Goal: Task Accomplishment & Management: Use online tool/utility

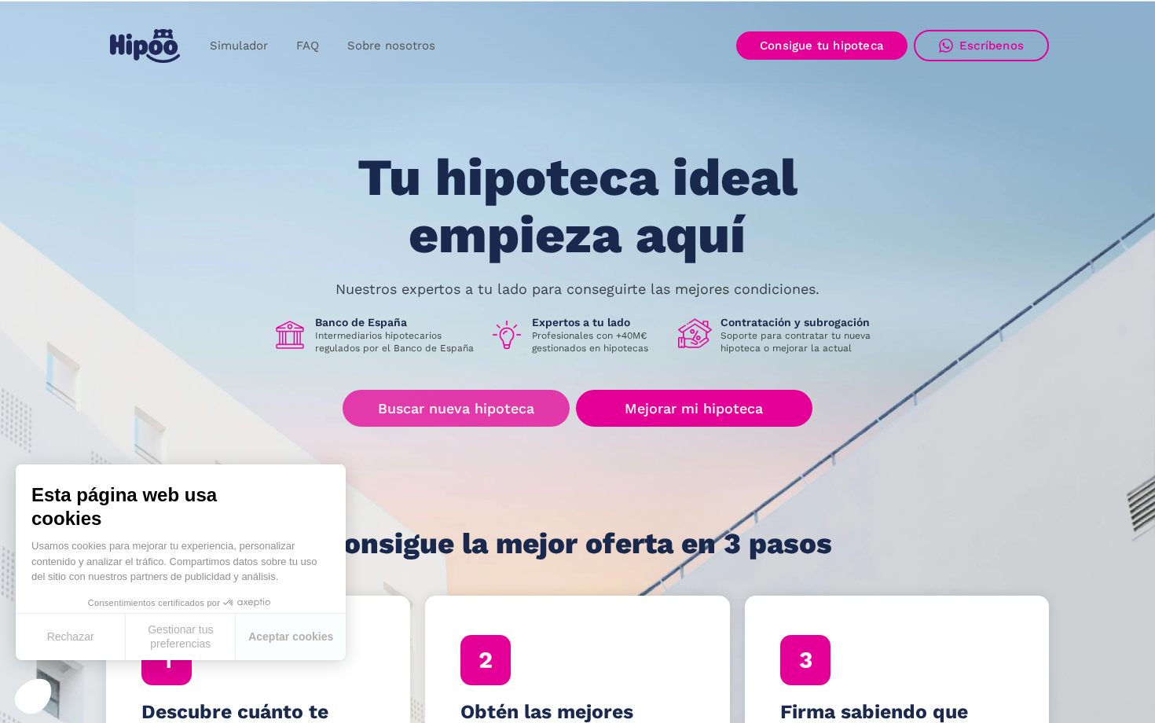
click at [468, 406] on link "Buscar nueva hipoteca" at bounding box center [456, 408] width 227 height 37
click at [230, 45] on link "Simulador" at bounding box center [239, 46] width 86 height 31
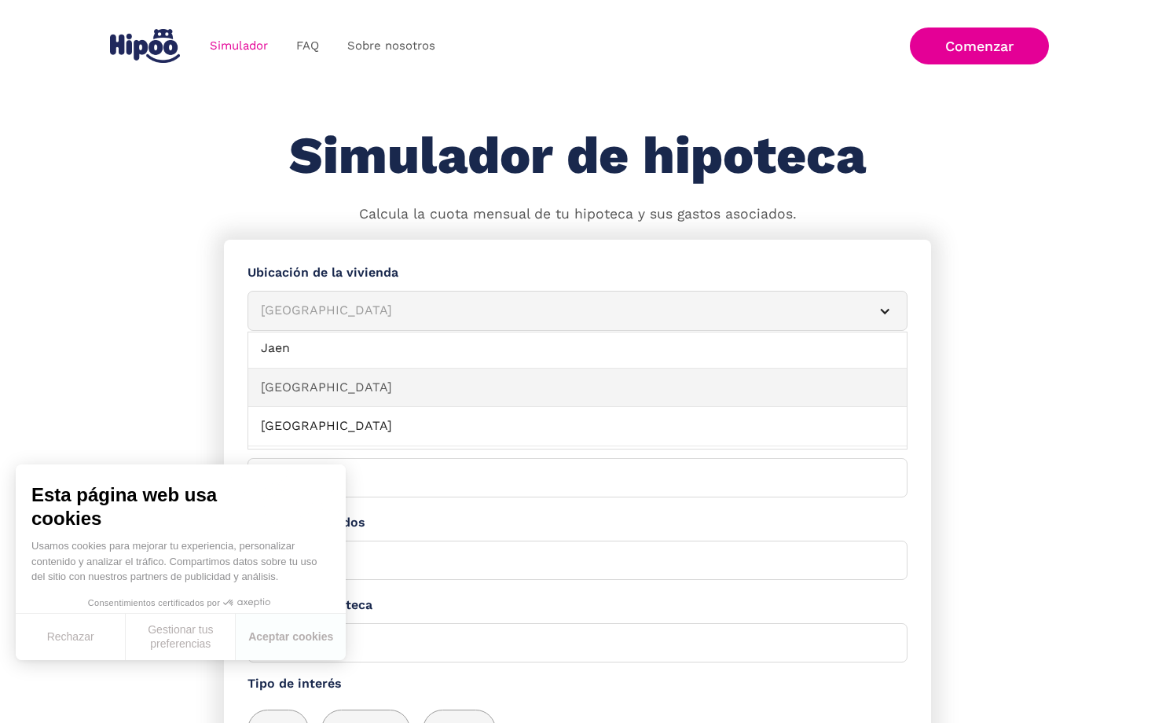
scroll to position [825, 0]
click at [425, 378] on link "La Coruña" at bounding box center [577, 388] width 659 height 39
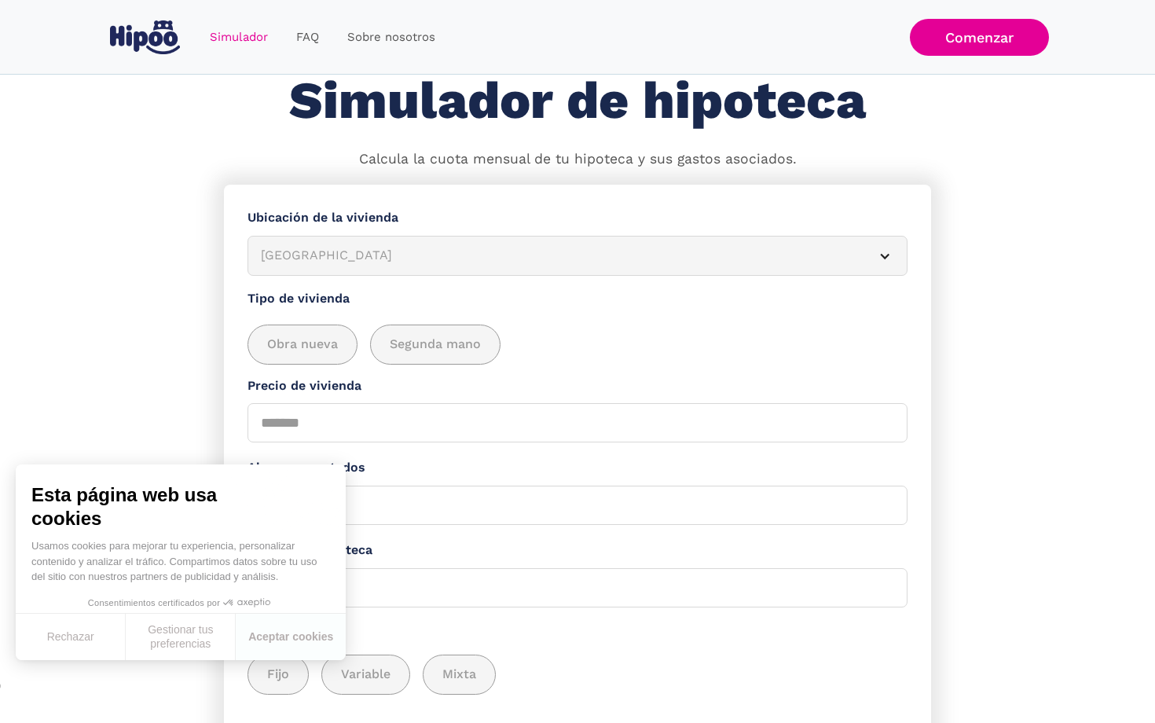
scroll to position [77, 0]
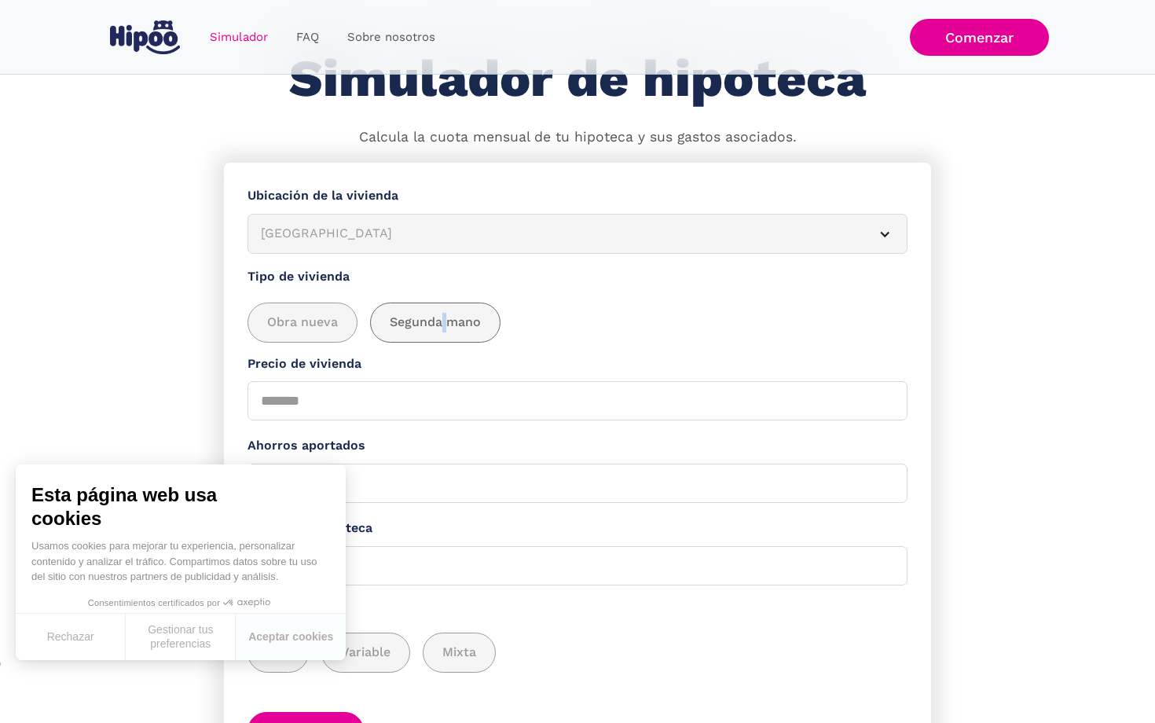
click at [444, 326] on span "Segunda mano" at bounding box center [435, 323] width 91 height 20
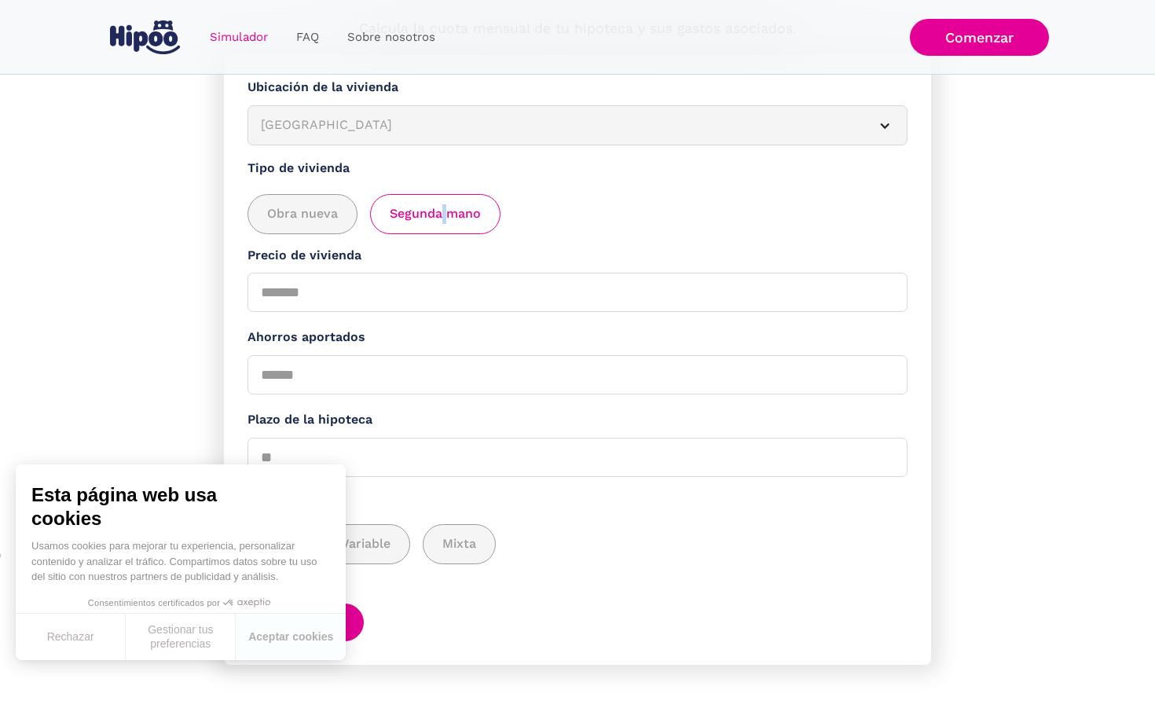
scroll to position [184, 0]
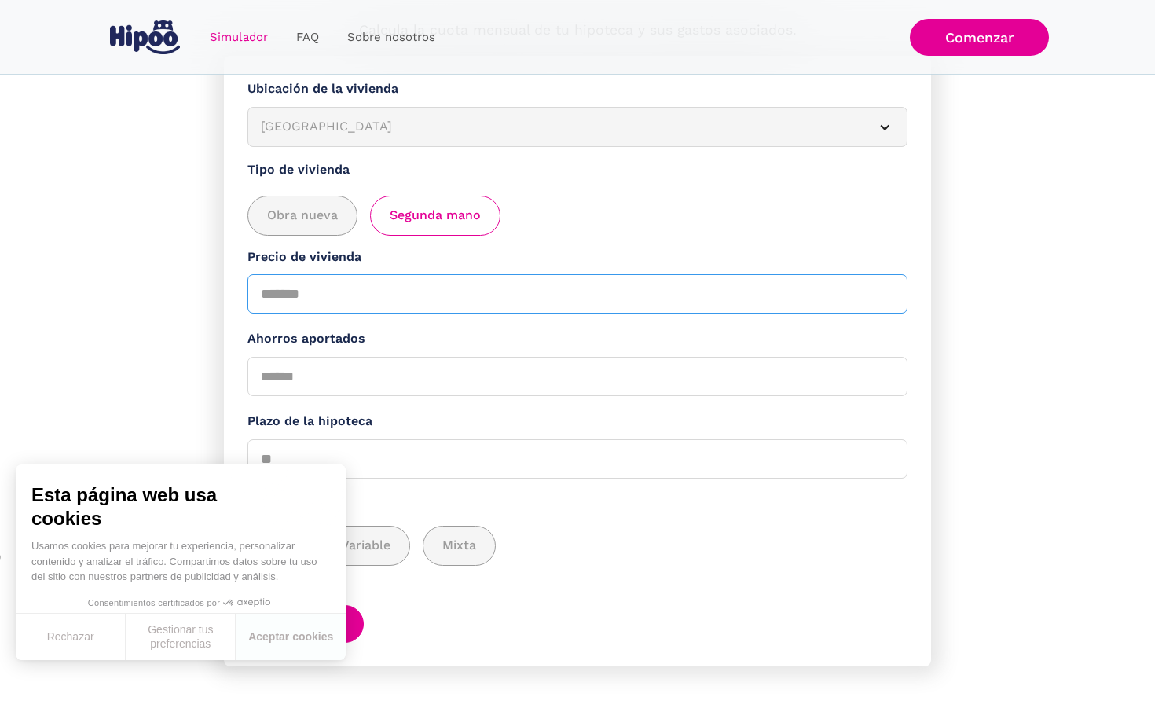
click at [341, 288] on input "Precio de vivienda" at bounding box center [578, 293] width 660 height 39
type input "******"
click at [266, 640] on button "Aceptar cookies" at bounding box center [291, 637] width 110 height 46
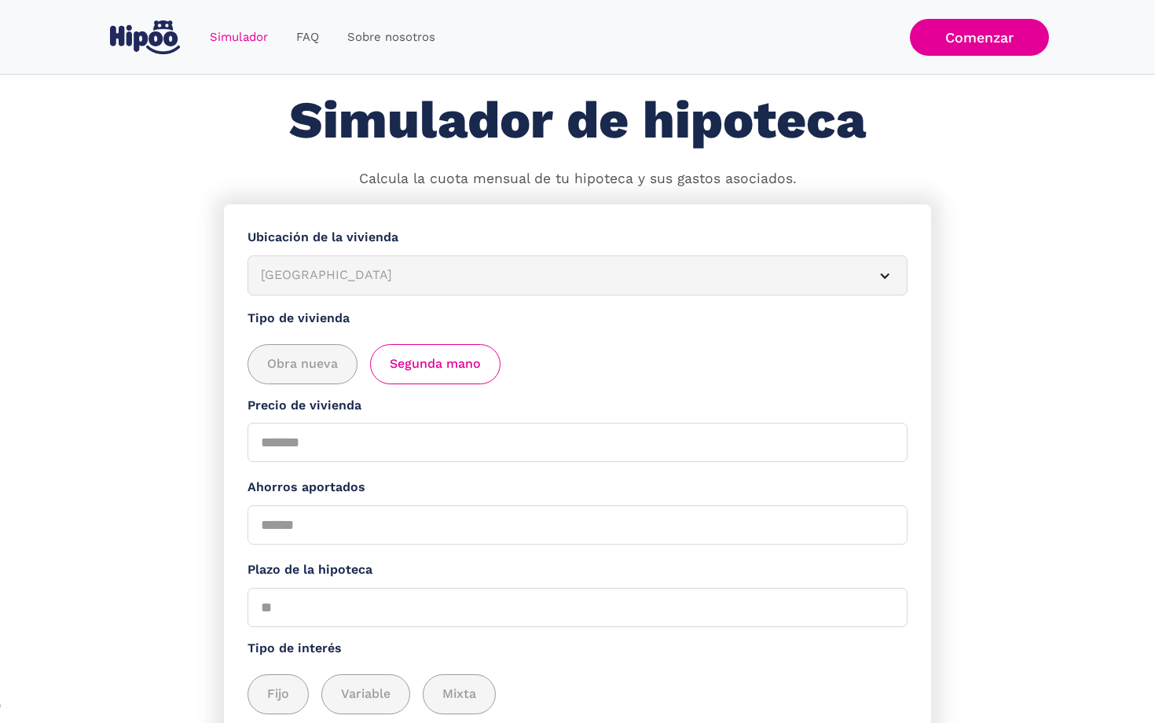
scroll to position [50, 0]
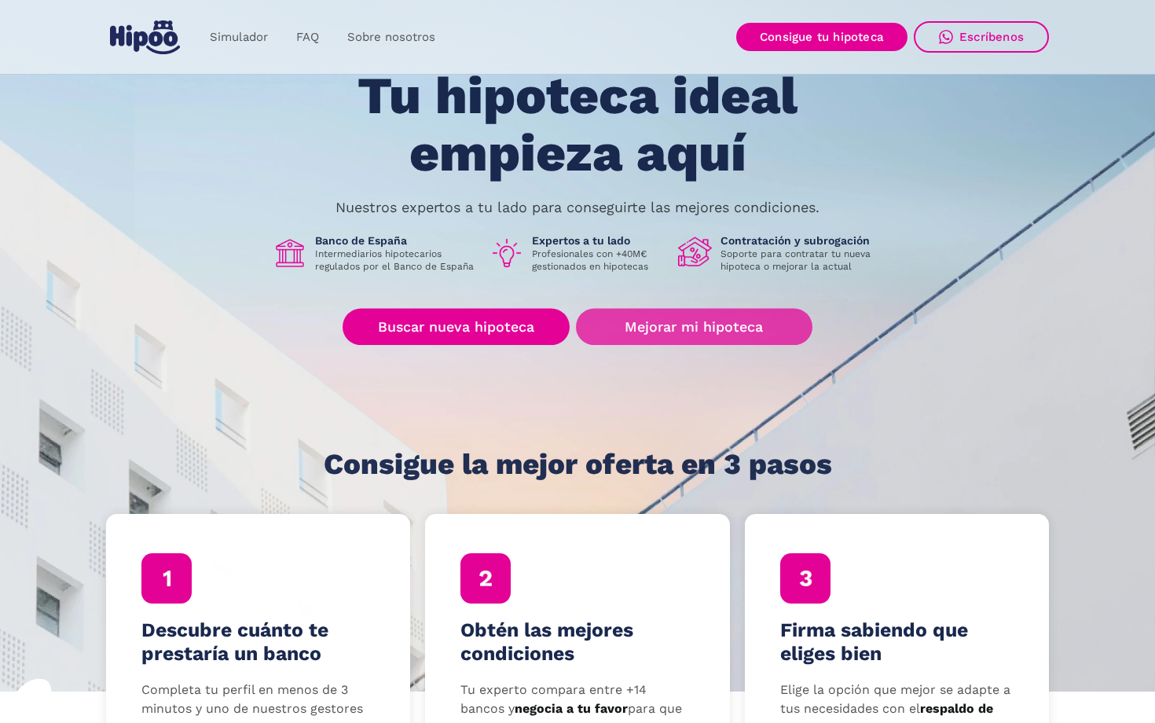
scroll to position [86, 0]
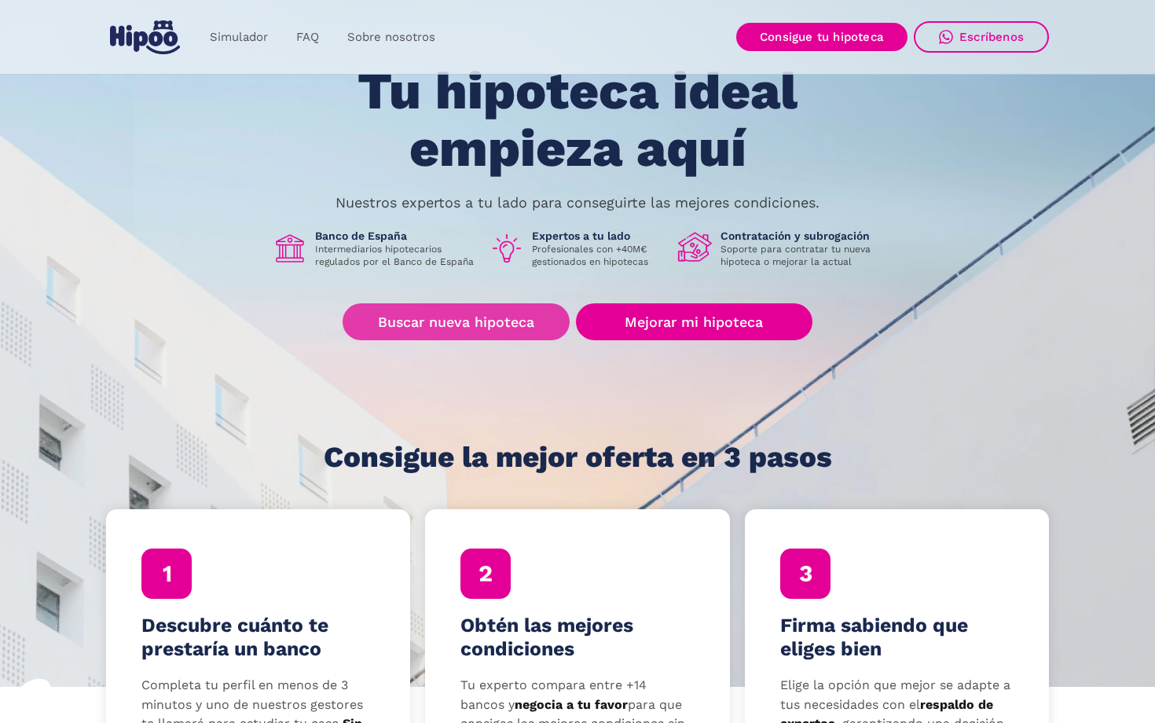
click at [476, 325] on link "Buscar nueva hipoteca" at bounding box center [456, 321] width 227 height 37
